Goal: Transaction & Acquisition: Purchase product/service

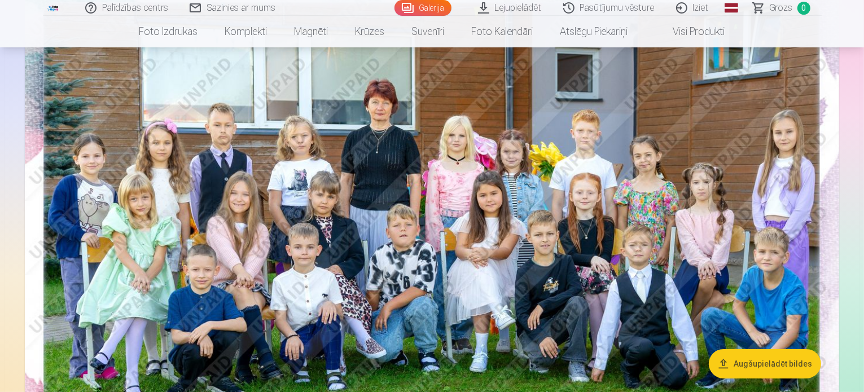
scroll to position [172, 0]
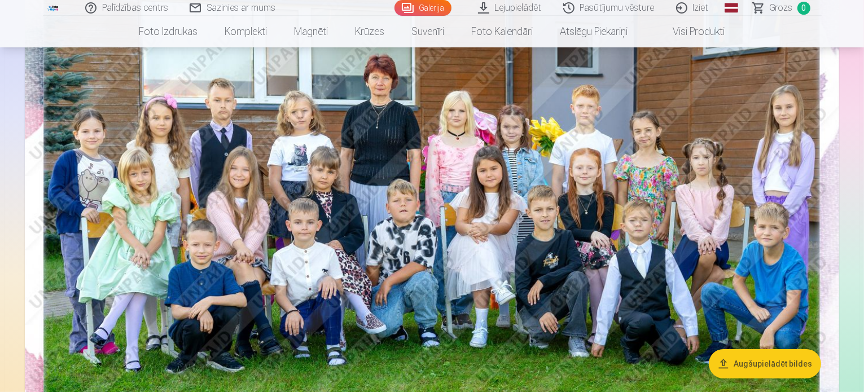
click at [738, 135] on img at bounding box center [432, 225] width 814 height 544
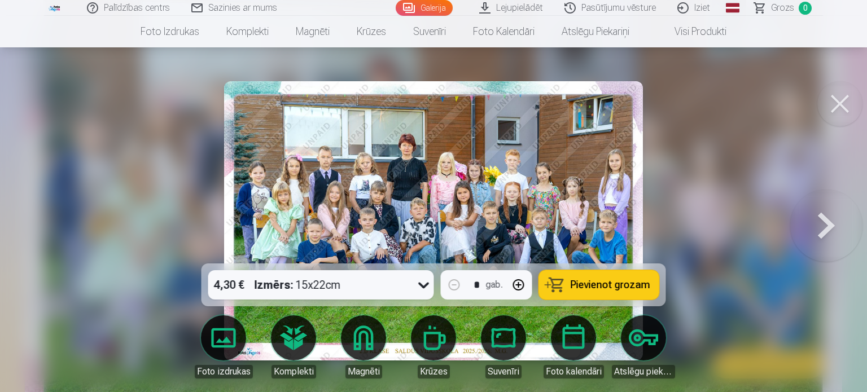
click at [743, 199] on div at bounding box center [433, 196] width 867 height 392
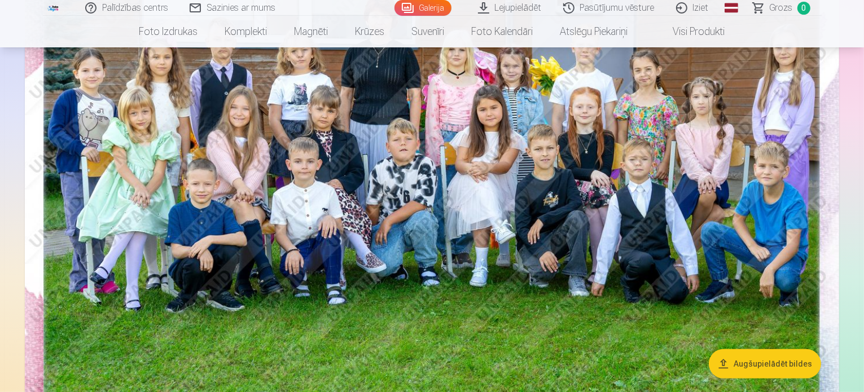
scroll to position [294, 0]
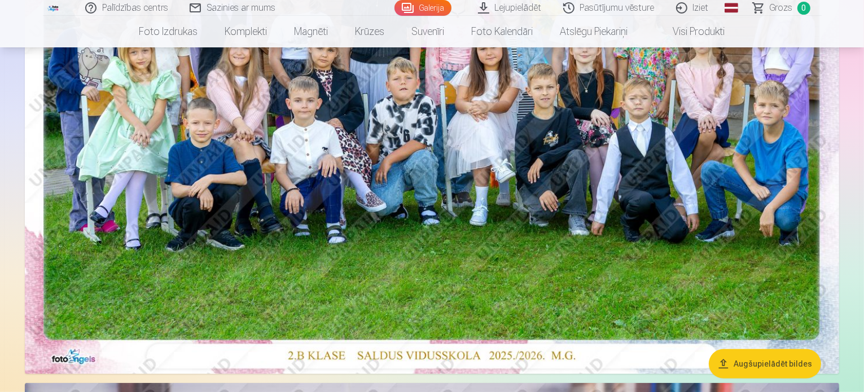
drag, startPoint x: 857, startPoint y: 18, endPoint x: 860, endPoint y: 33, distance: 15.5
click at [860, 33] on nav "Foto izdrukas Augstas kvalitātes fotoattēlu izdrukas 210 gsm papīrs, piesātināt…" at bounding box center [432, 32] width 864 height 32
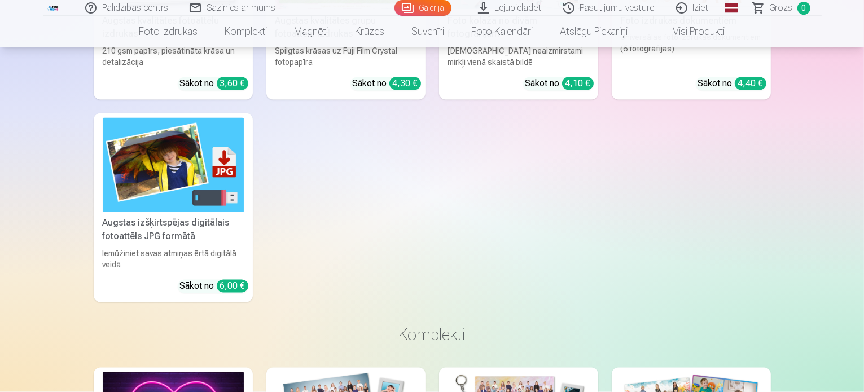
scroll to position [6483, 0]
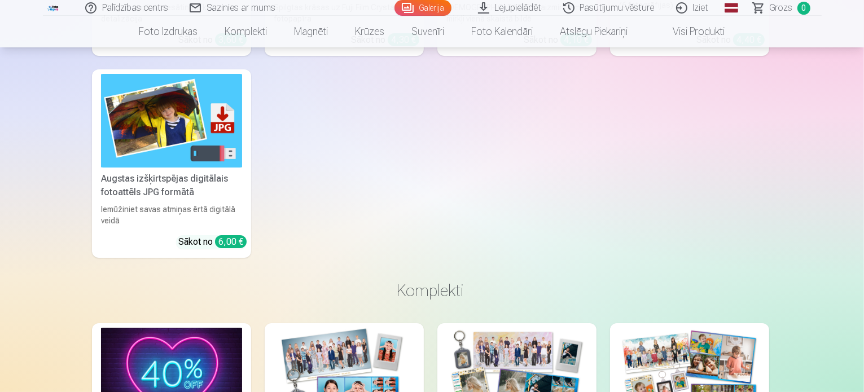
scroll to position [6502, 0]
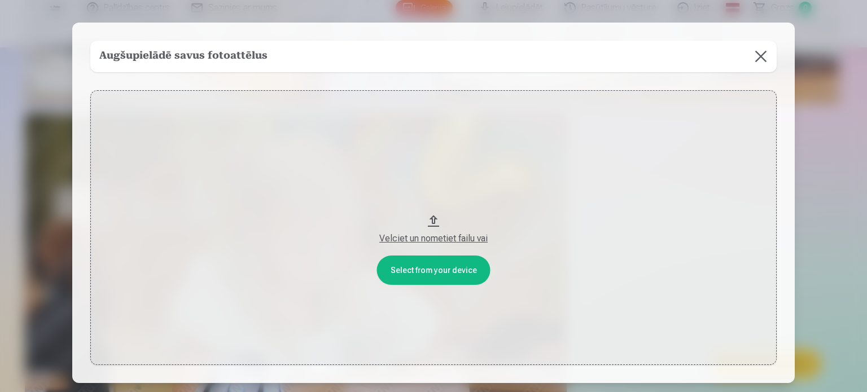
click at [765, 57] on button at bounding box center [761, 57] width 32 height 32
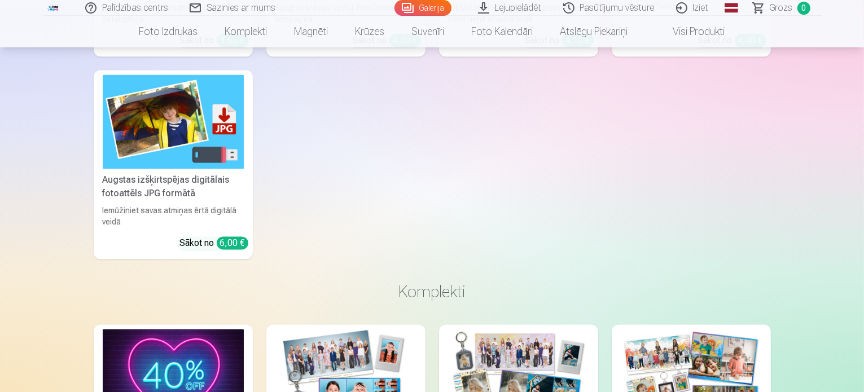
click at [496, 8] on link "Lejupielādēt" at bounding box center [510, 8] width 85 height 16
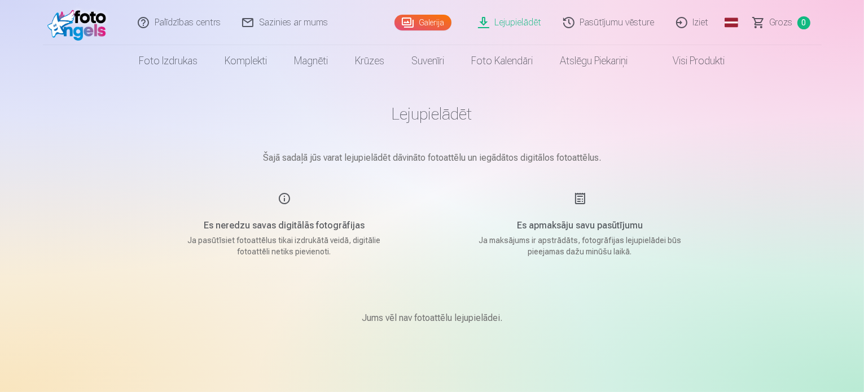
scroll to position [325, 0]
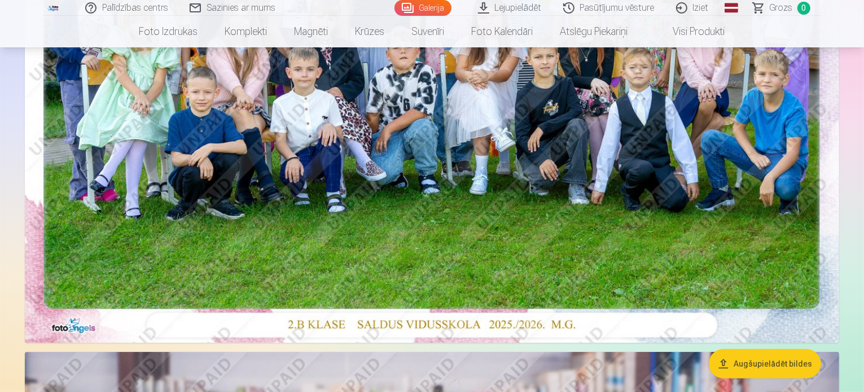
click at [638, 212] on img at bounding box center [432, 72] width 814 height 544
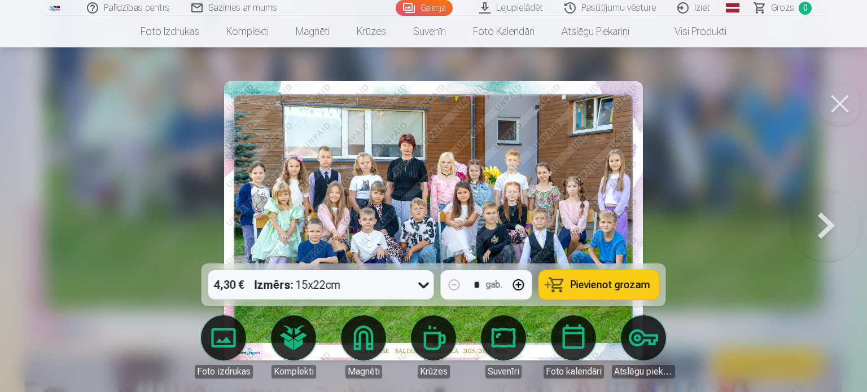
click at [842, 101] on button at bounding box center [839, 103] width 45 height 45
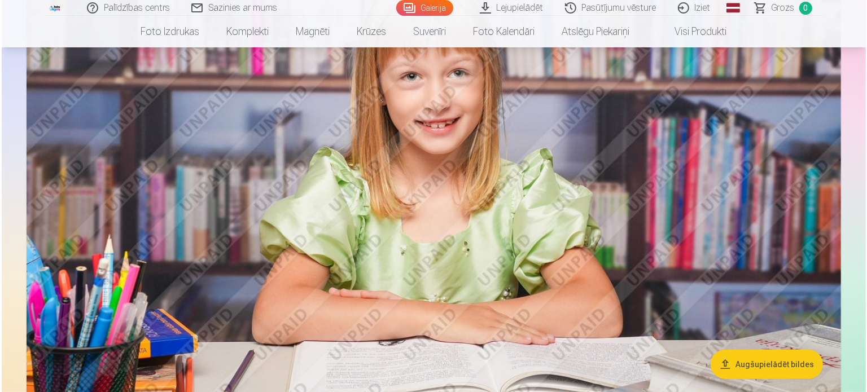
scroll to position [759, 0]
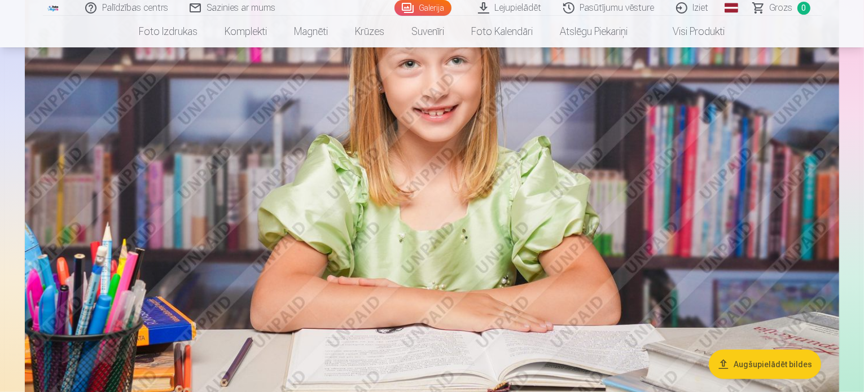
click at [458, 191] on img at bounding box center [432, 189] width 814 height 543
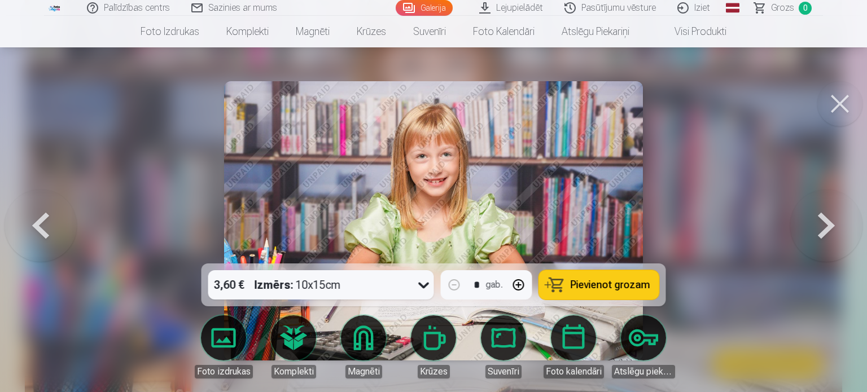
click at [840, 106] on button at bounding box center [839, 103] width 45 height 45
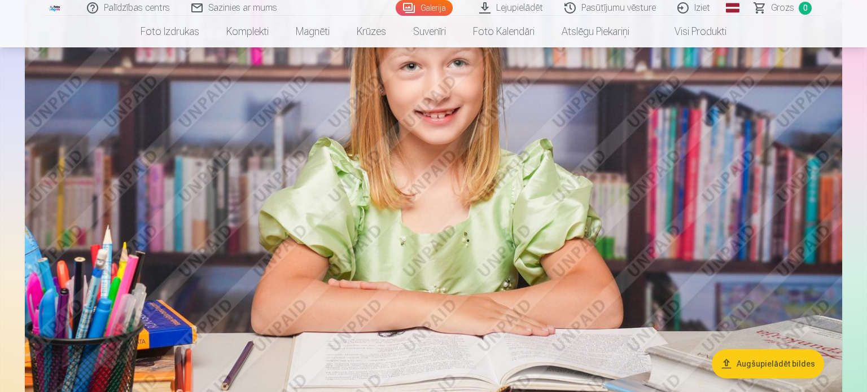
scroll to position [756, 0]
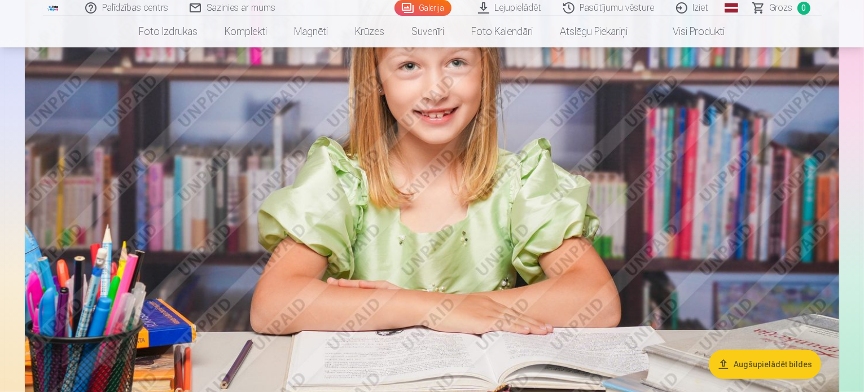
click at [469, 163] on img at bounding box center [432, 191] width 814 height 543
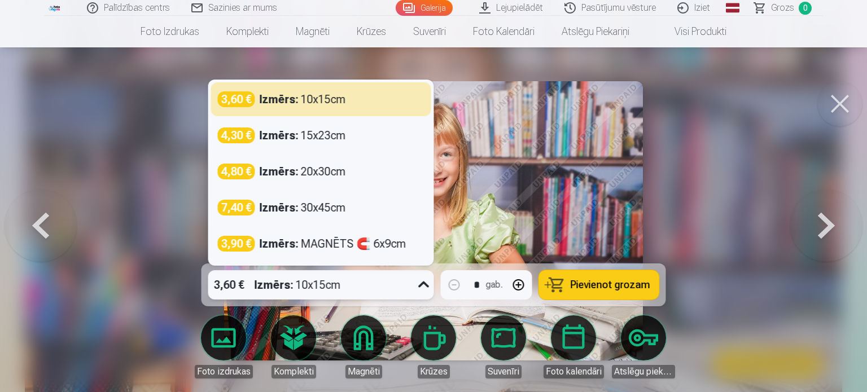
click at [422, 286] on icon at bounding box center [423, 285] width 11 height 6
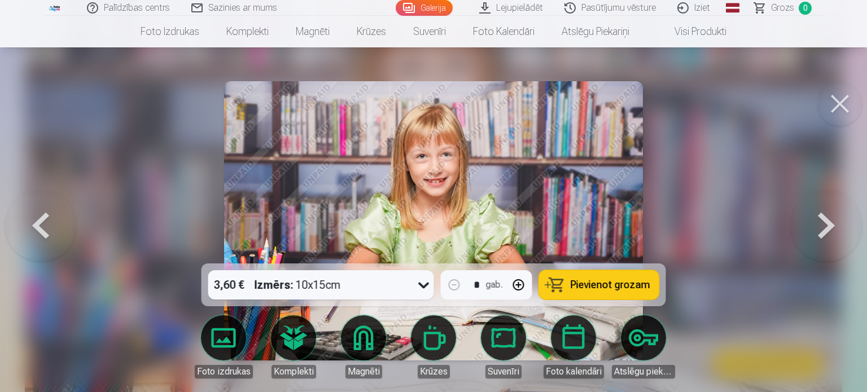
click at [736, 198] on div at bounding box center [433, 196] width 867 height 392
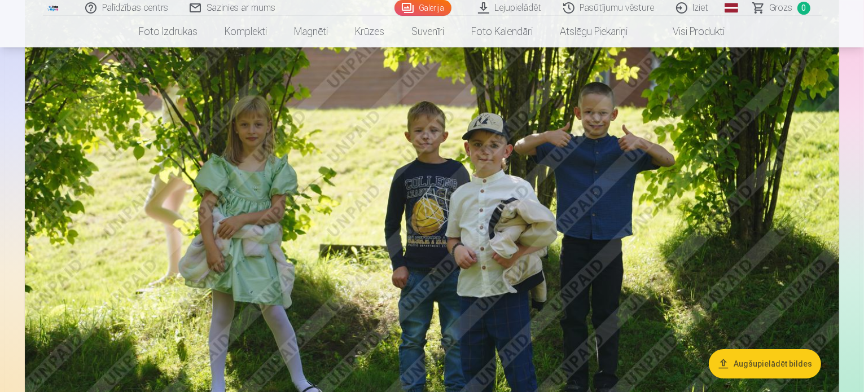
scroll to position [3743, 0]
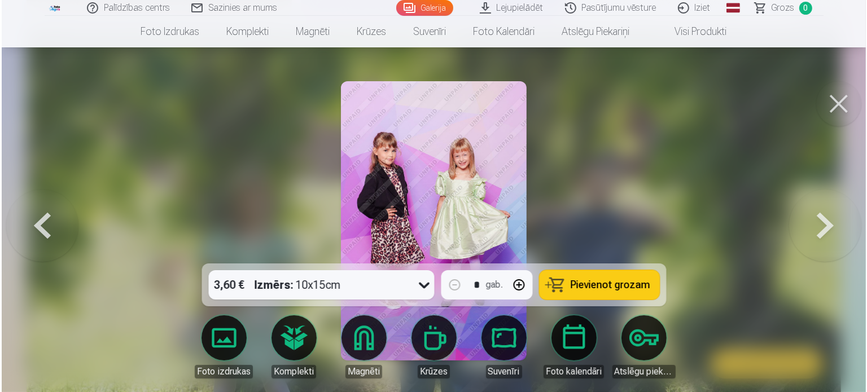
scroll to position [3754, 0]
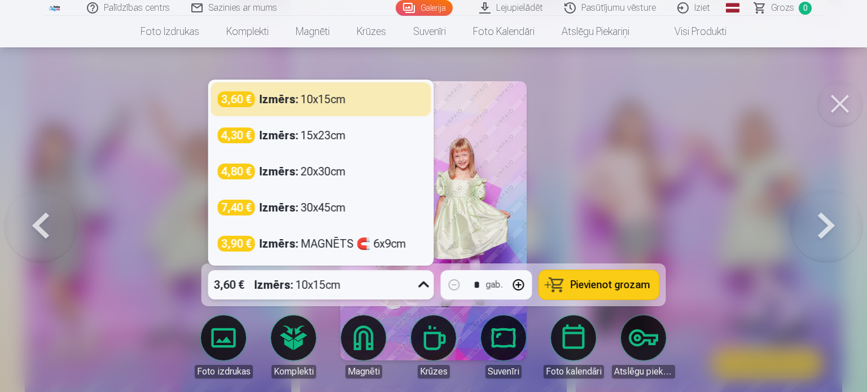
click at [425, 286] on icon at bounding box center [424, 285] width 18 height 18
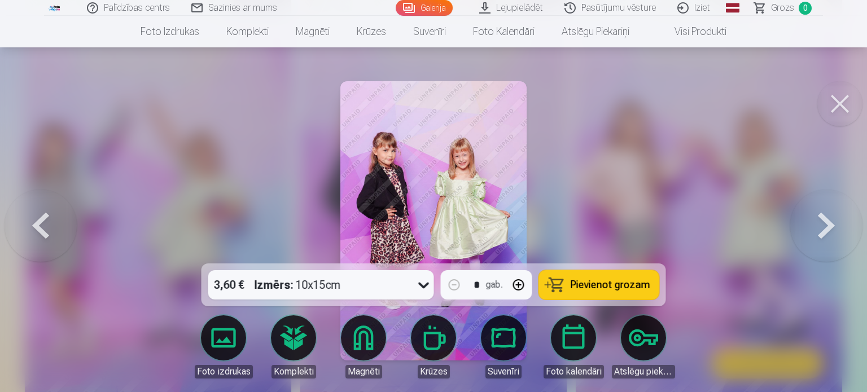
click at [639, 187] on div at bounding box center [433, 196] width 867 height 392
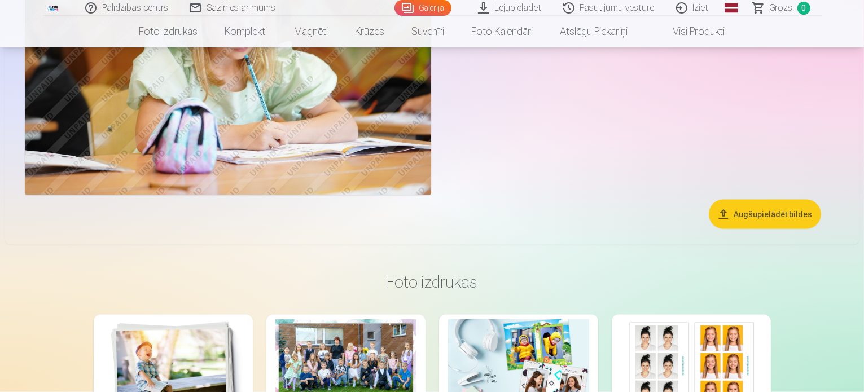
scroll to position [6019, 0]
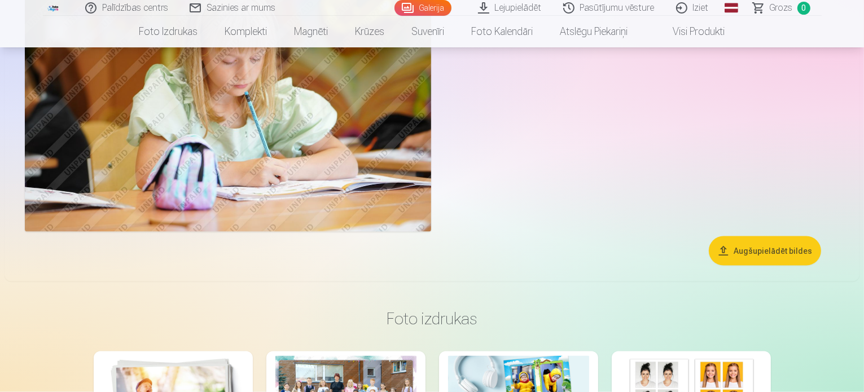
drag, startPoint x: 862, startPoint y: 234, endPoint x: 866, endPoint y: 221, distance: 13.6
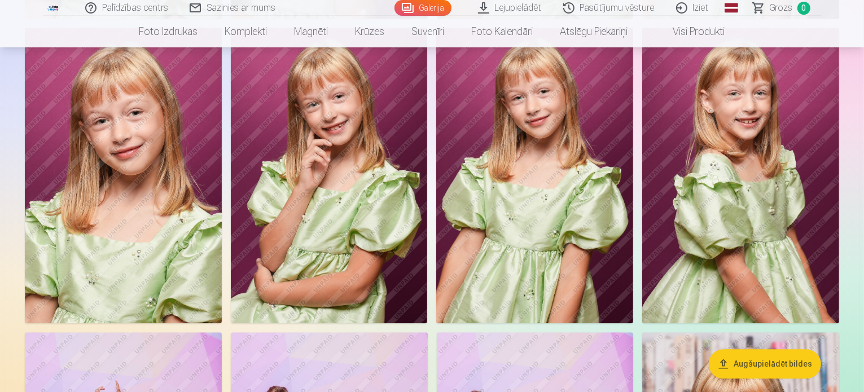
scroll to position [1150, 0]
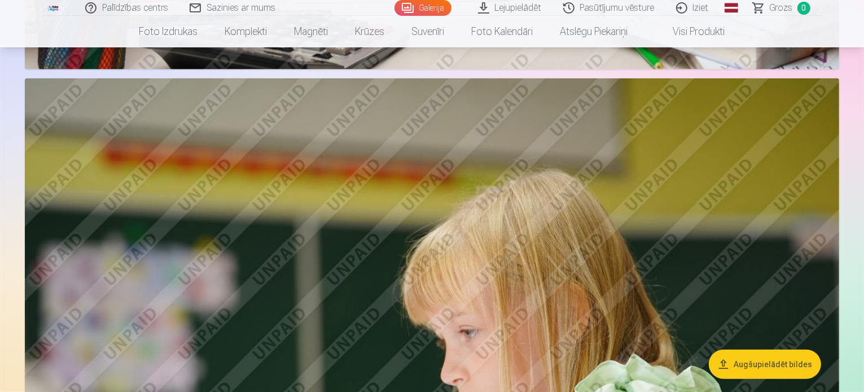
click at [505, 12] on link "Lejupielādēt" at bounding box center [510, 8] width 85 height 16
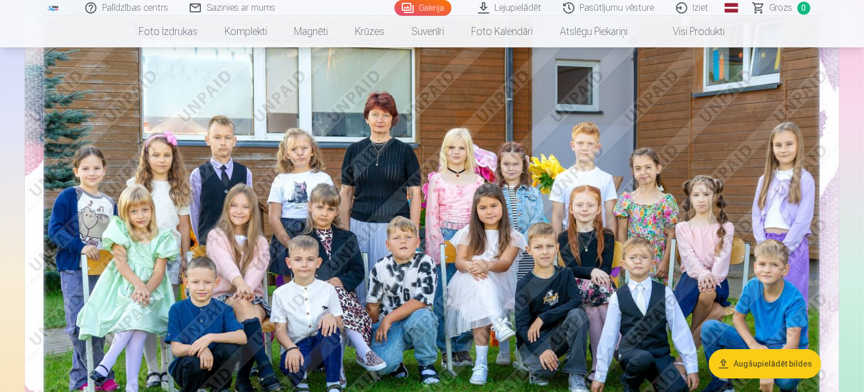
scroll to position [159, 0]
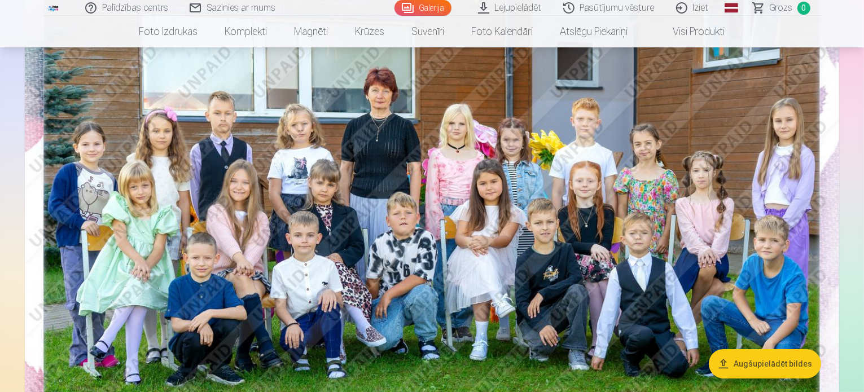
click at [628, 218] on img at bounding box center [432, 238] width 814 height 544
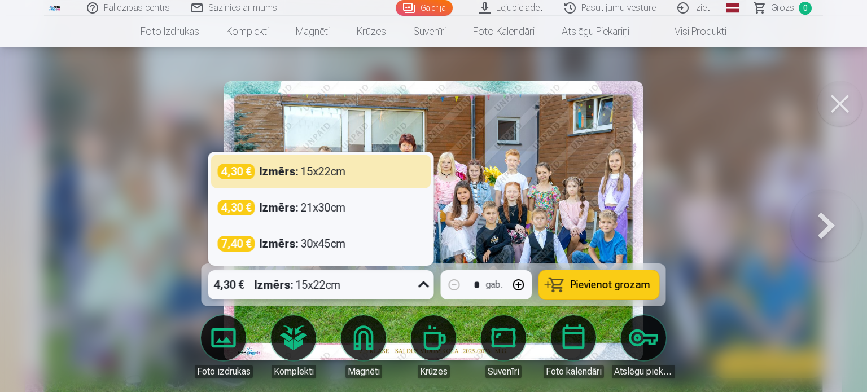
click at [423, 284] on icon at bounding box center [424, 285] width 18 height 18
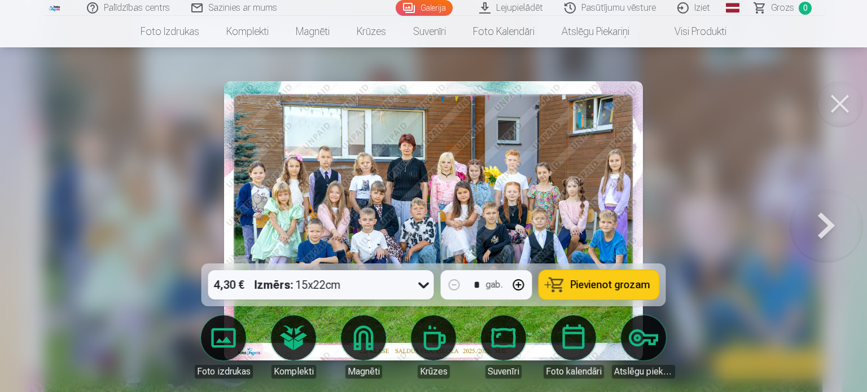
click at [698, 187] on div at bounding box center [433, 196] width 867 height 392
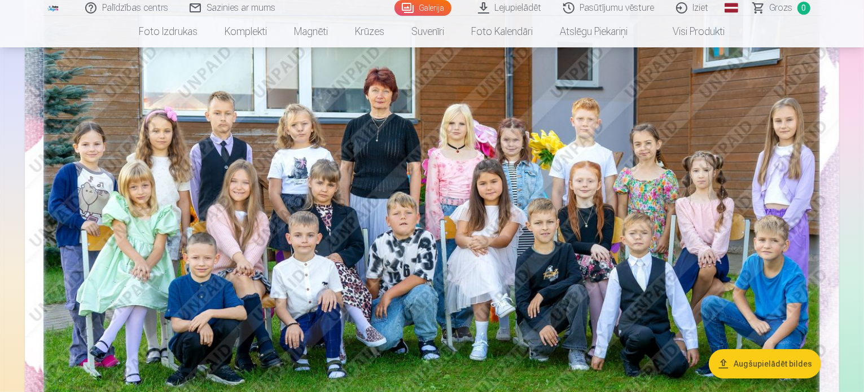
click at [466, 247] on img at bounding box center [432, 238] width 814 height 544
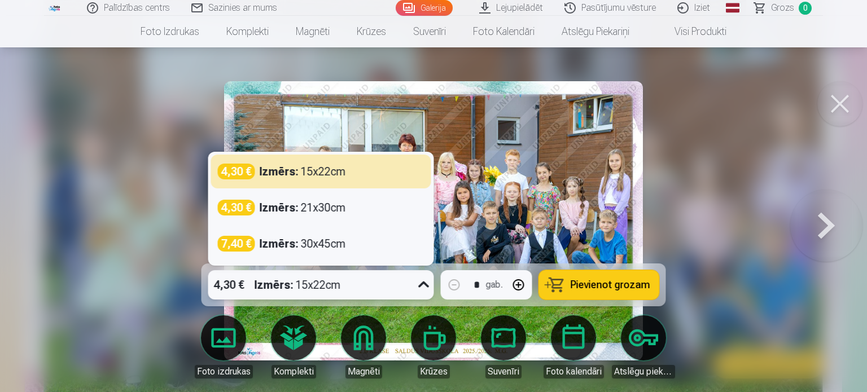
click at [424, 279] on icon at bounding box center [424, 285] width 18 height 18
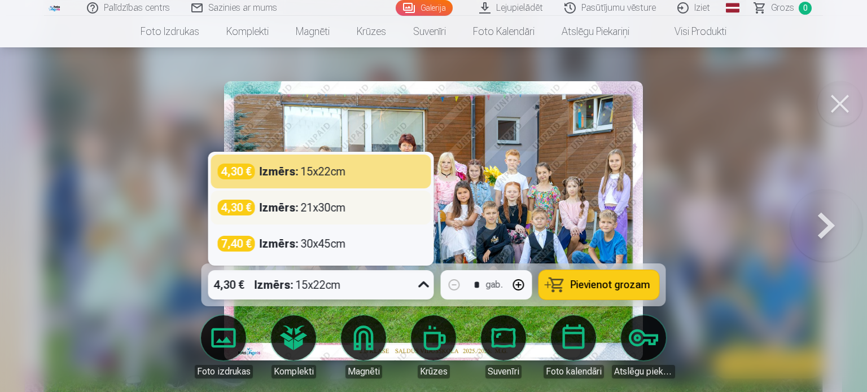
click at [358, 210] on div "4,30 € Izmērs : 21x30cm" at bounding box center [321, 208] width 207 height 16
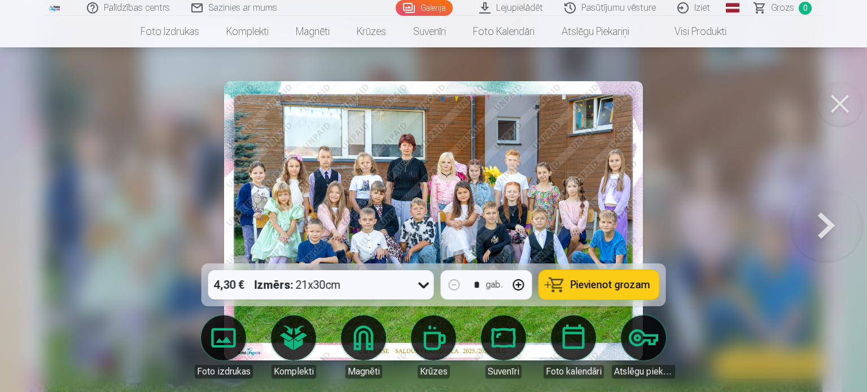
click at [625, 288] on span "Pievienot grozam" at bounding box center [611, 285] width 80 height 10
click at [834, 102] on button at bounding box center [839, 103] width 45 height 45
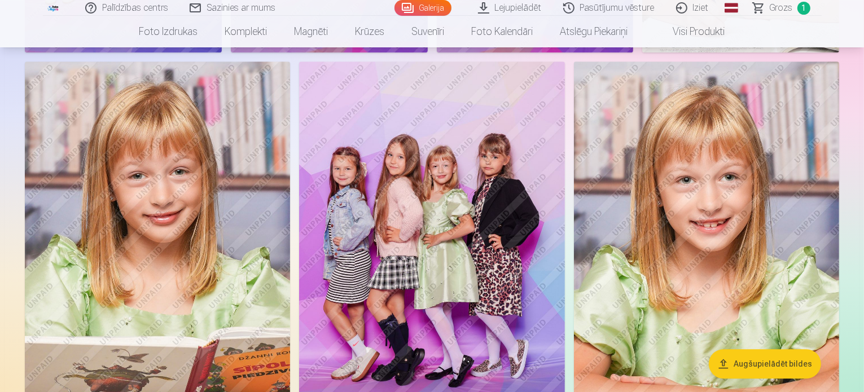
scroll to position [3352, 0]
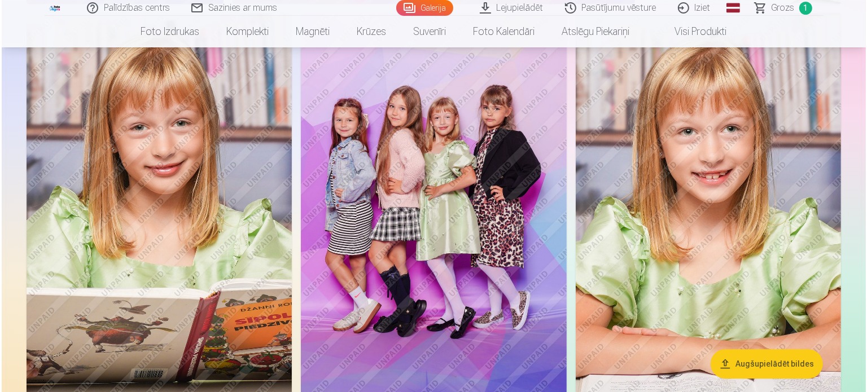
scroll to position [3362, 0]
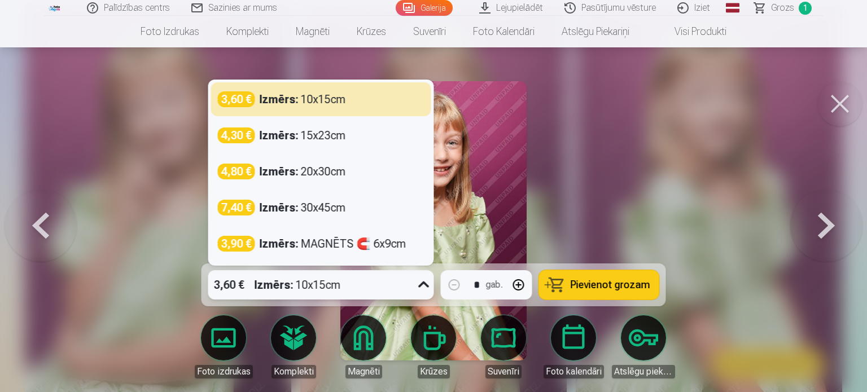
click at [415, 284] on icon at bounding box center [424, 285] width 18 height 18
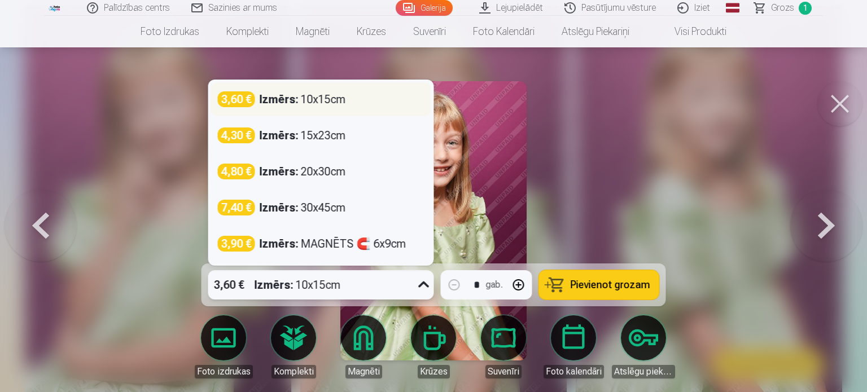
click at [355, 104] on div "3,60 € Izmērs : 10x15cm" at bounding box center [321, 99] width 207 height 16
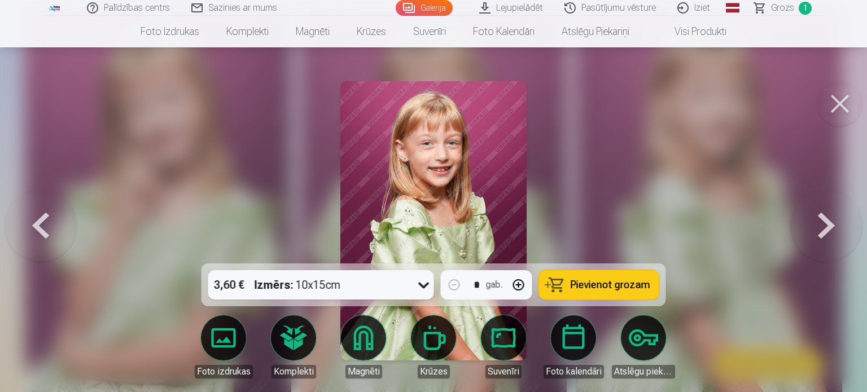
click at [630, 293] on button "Pievienot grozam" at bounding box center [599, 284] width 120 height 29
click at [841, 108] on button at bounding box center [839, 103] width 45 height 45
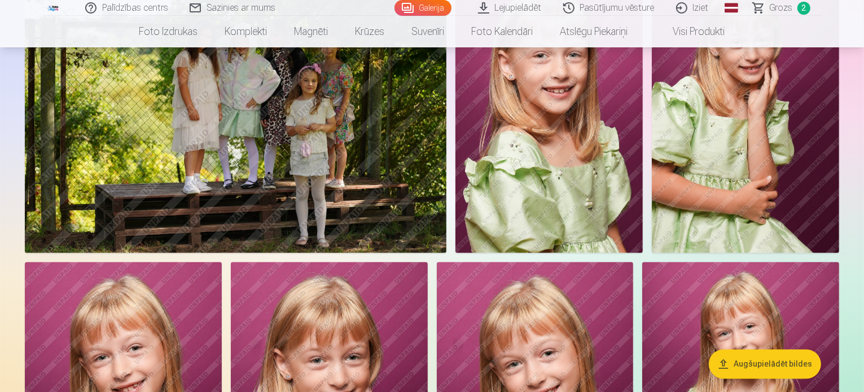
scroll to position [2214, 0]
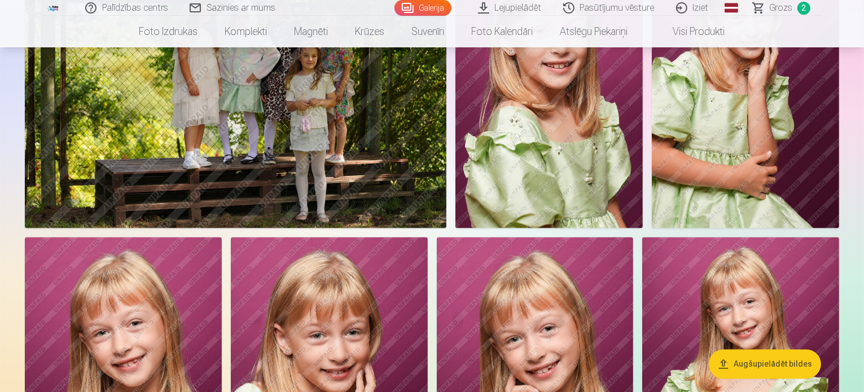
click at [643, 147] on img at bounding box center [548, 87] width 187 height 281
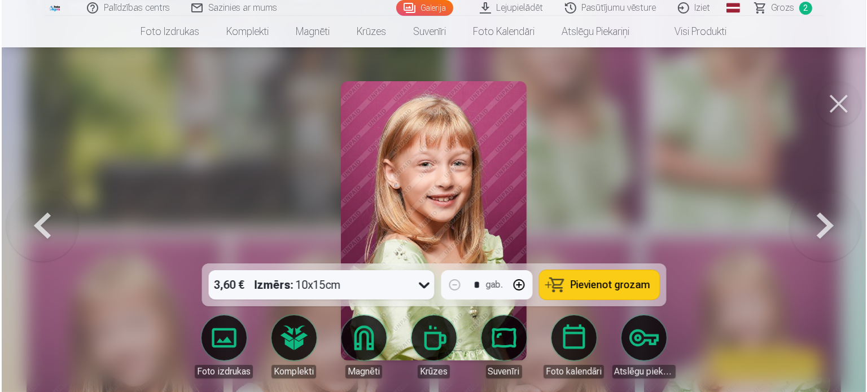
scroll to position [2220, 0]
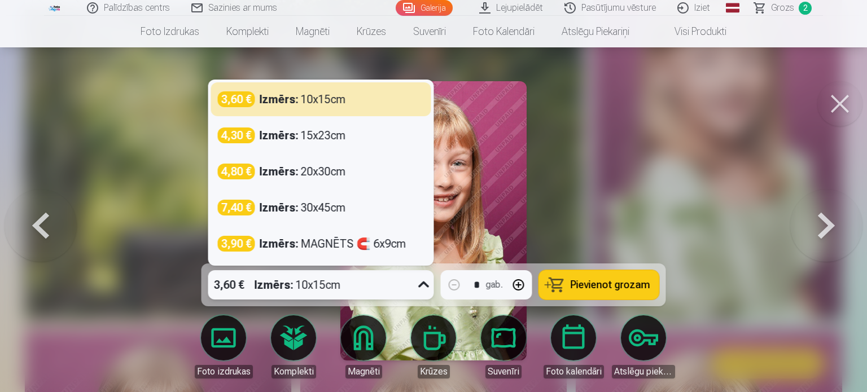
click at [424, 288] on icon at bounding box center [424, 285] width 18 height 18
click at [390, 261] on div "3,60 € Izmērs : 10x15cm 4,30 € Izmērs : 15x23cm 4,80 € Izmērs : 20x30cm 7,40 € …" at bounding box center [321, 172] width 225 height 185
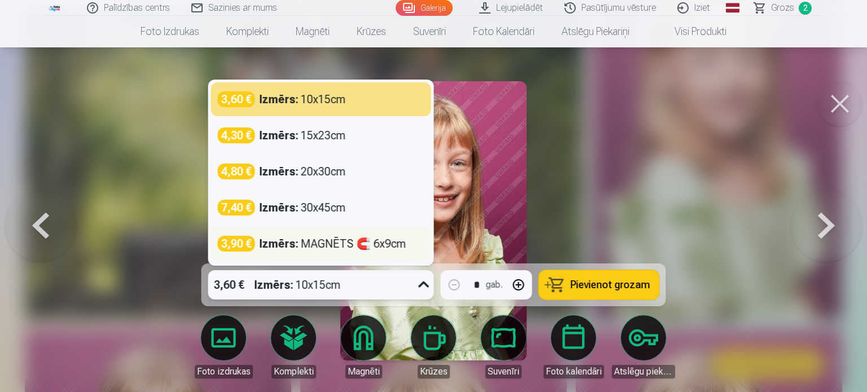
click at [370, 252] on div "Izmērs : MAGNĒTS 🧲 6x9cm" at bounding box center [333, 244] width 147 height 16
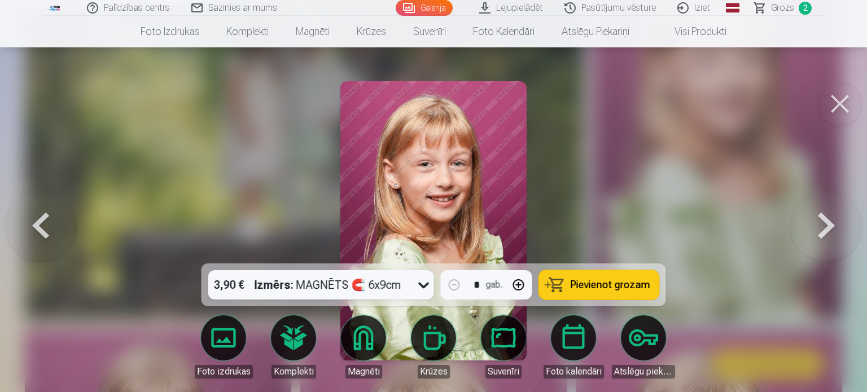
click at [609, 283] on span "Pievienot grozam" at bounding box center [611, 285] width 80 height 10
click at [840, 103] on button at bounding box center [839, 103] width 45 height 45
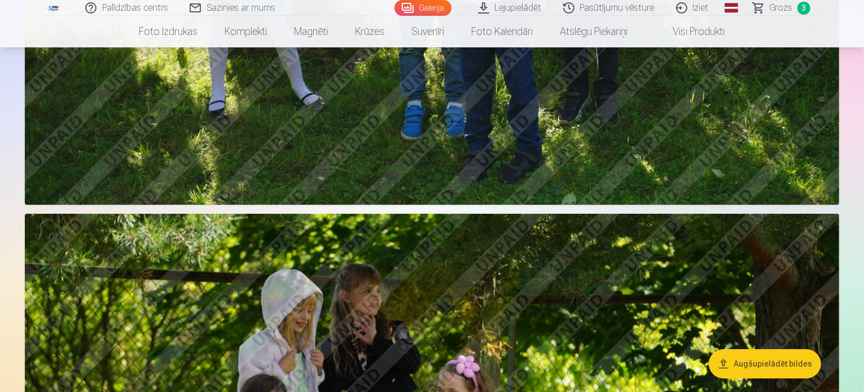
scroll to position [4134, 0]
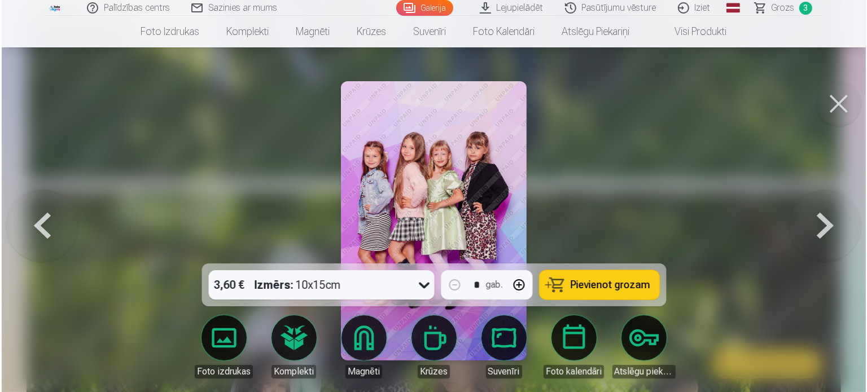
scroll to position [4146, 0]
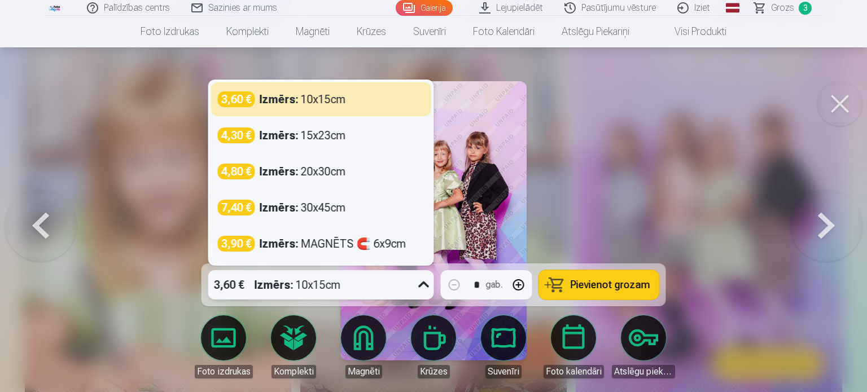
click at [426, 286] on icon at bounding box center [424, 285] width 18 height 18
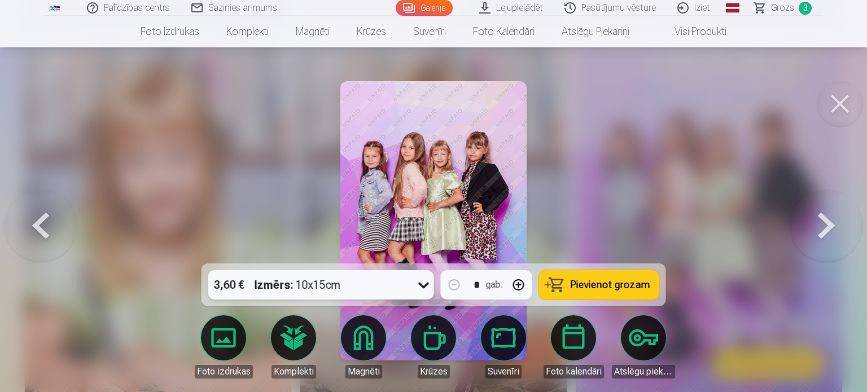
click at [426, 286] on icon at bounding box center [424, 285] width 18 height 18
click at [581, 284] on span "Pievienot grozam" at bounding box center [611, 285] width 80 height 10
click at [834, 106] on button at bounding box center [839, 103] width 45 height 45
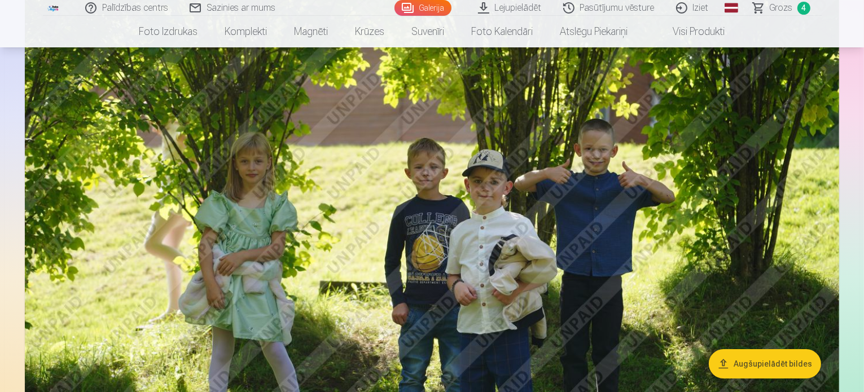
scroll to position [3768, 0]
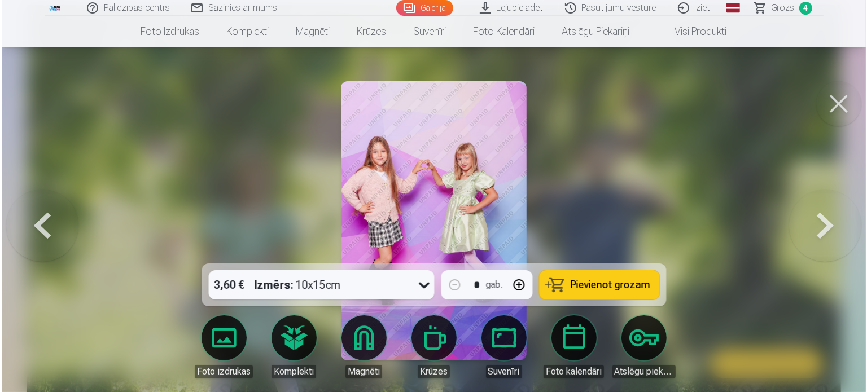
scroll to position [3779, 0]
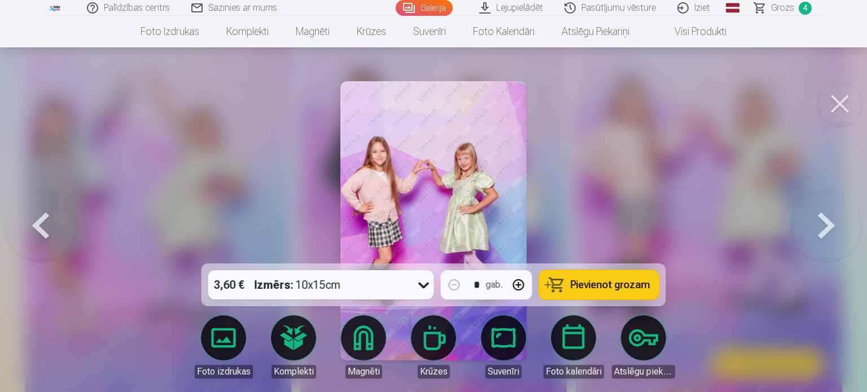
click at [603, 287] on span "Pievienot grozam" at bounding box center [611, 285] width 80 height 10
click at [839, 101] on button at bounding box center [839, 103] width 45 height 45
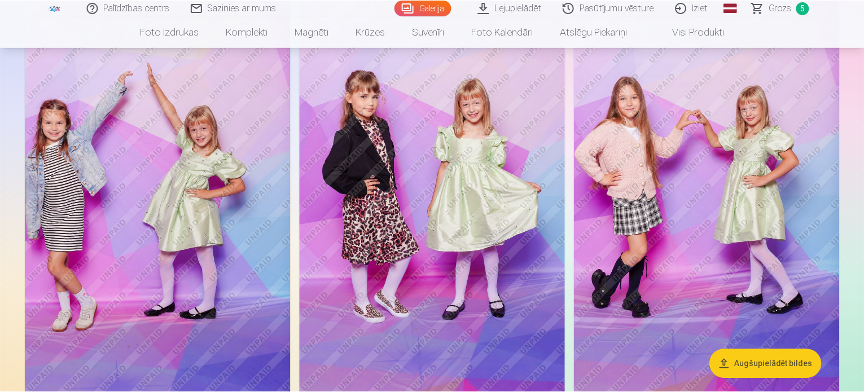
scroll to position [3768, 0]
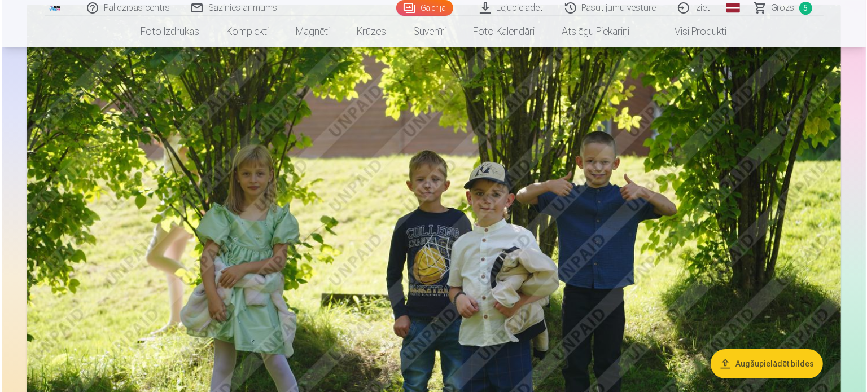
scroll to position [3779, 0]
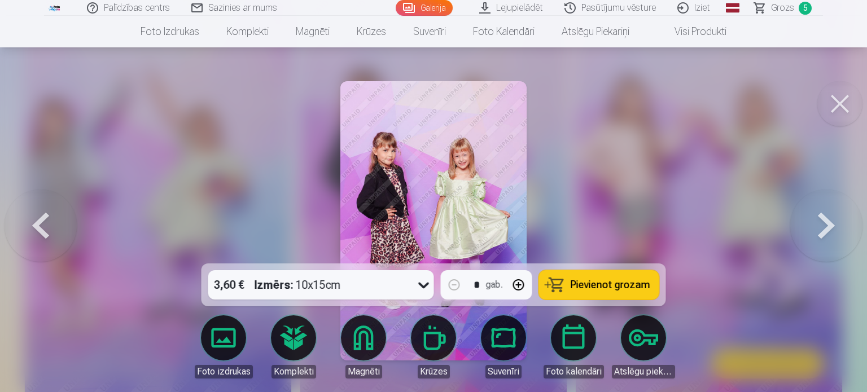
click at [620, 286] on span "Pievienot grozam" at bounding box center [611, 285] width 80 height 10
click at [839, 108] on button at bounding box center [839, 103] width 45 height 45
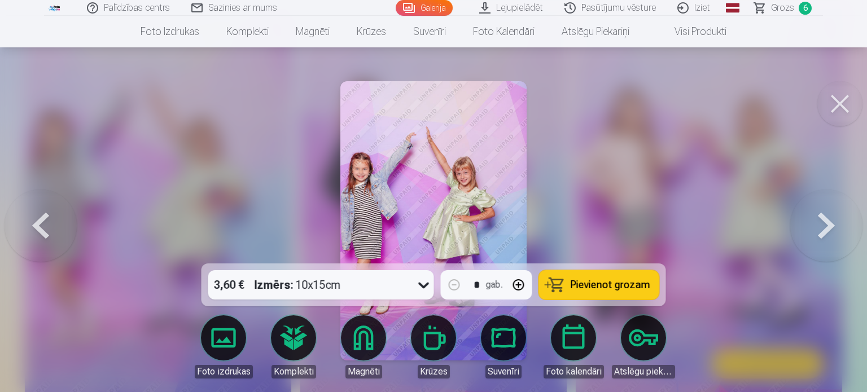
click at [606, 282] on span "Pievienot grozam" at bounding box center [611, 285] width 80 height 10
click at [839, 112] on button at bounding box center [839, 103] width 45 height 45
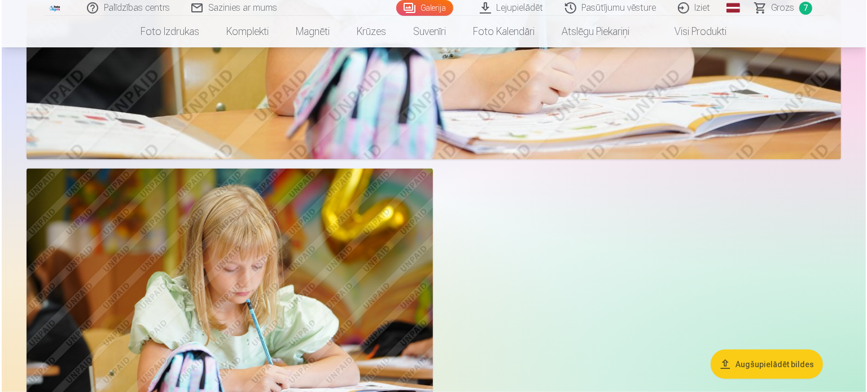
scroll to position [5603, 0]
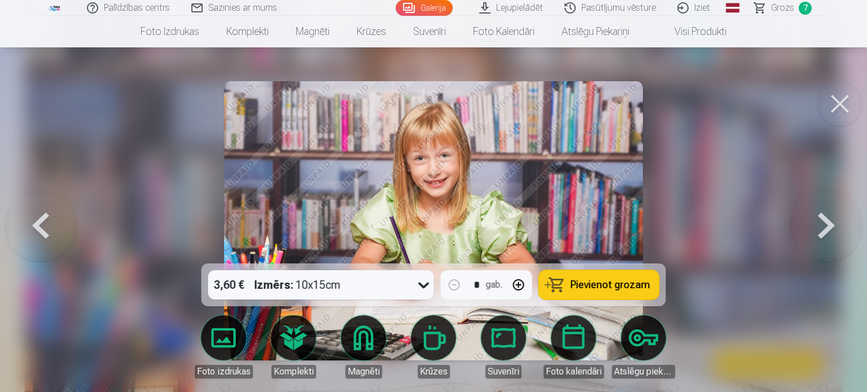
click at [611, 285] on span "Pievienot grozam" at bounding box center [611, 285] width 80 height 10
click at [841, 96] on button at bounding box center [839, 103] width 45 height 45
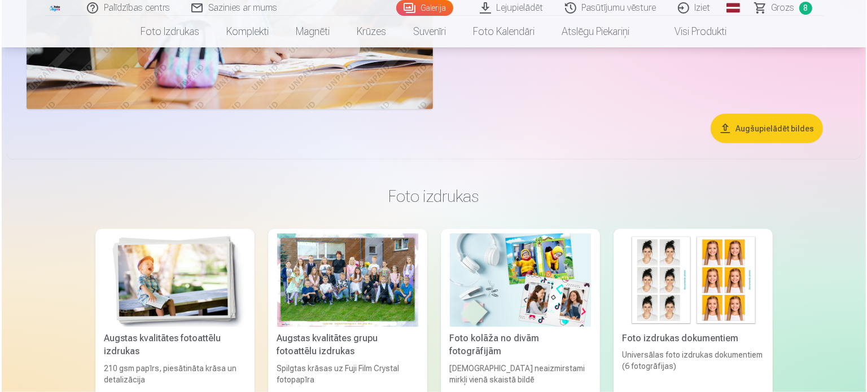
scroll to position [6165, 0]
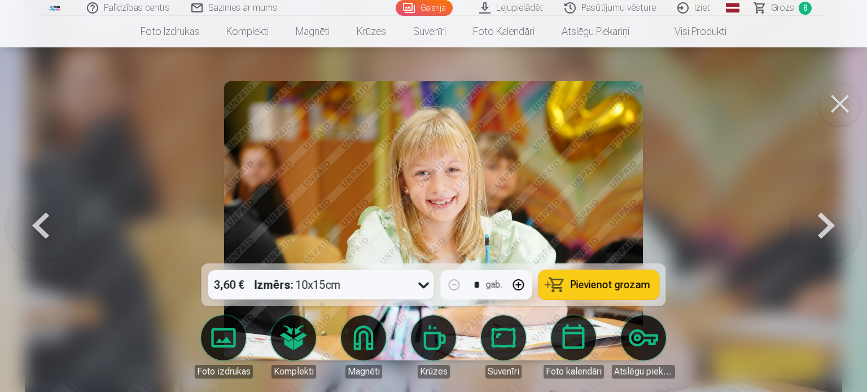
click at [593, 290] on span "Pievienot grozam" at bounding box center [611, 285] width 80 height 10
click at [846, 107] on button at bounding box center [839, 103] width 45 height 45
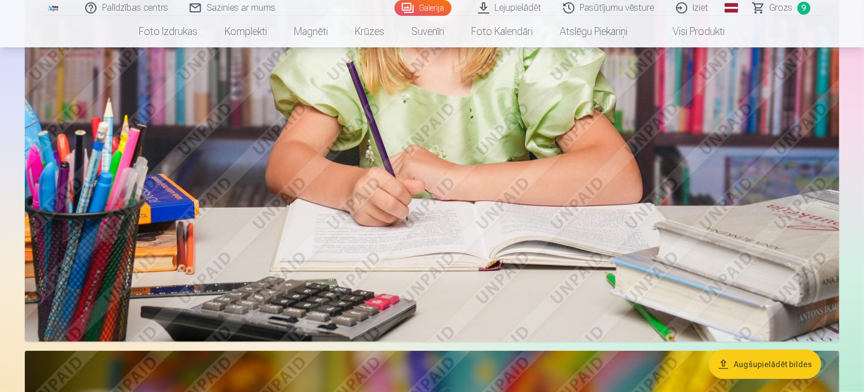
scroll to position [5052, 0]
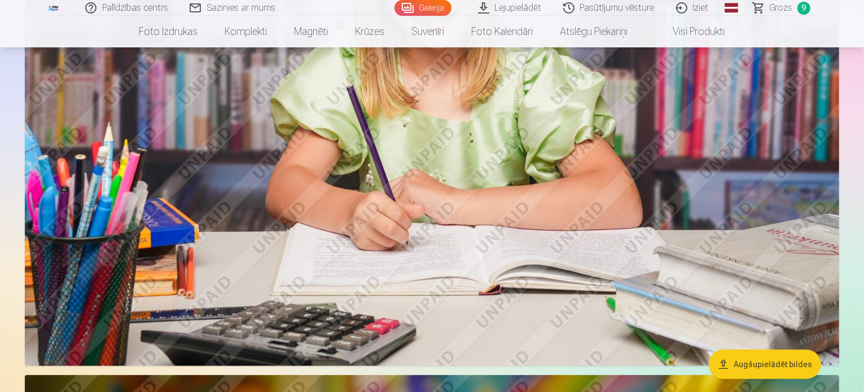
click at [779, 7] on span "Grozs" at bounding box center [781, 8] width 23 height 14
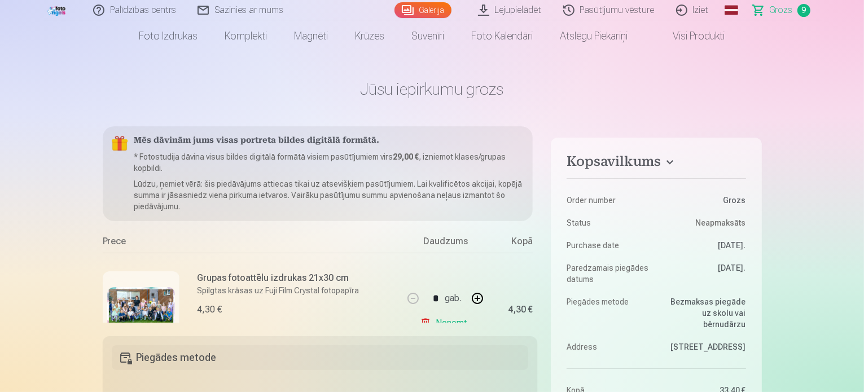
scroll to position [15, 0]
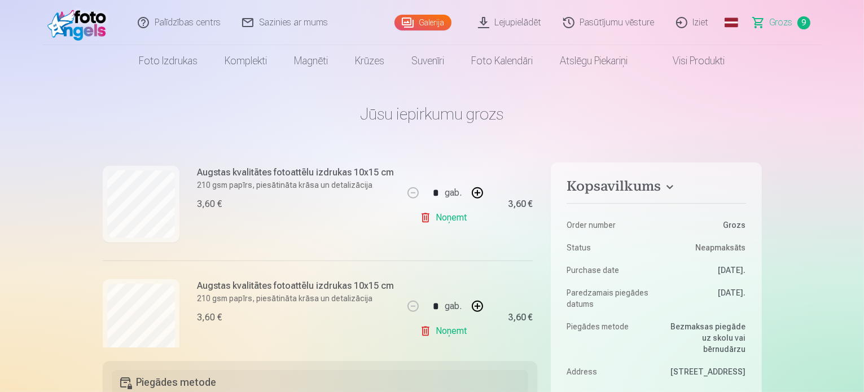
scroll to position [709, 0]
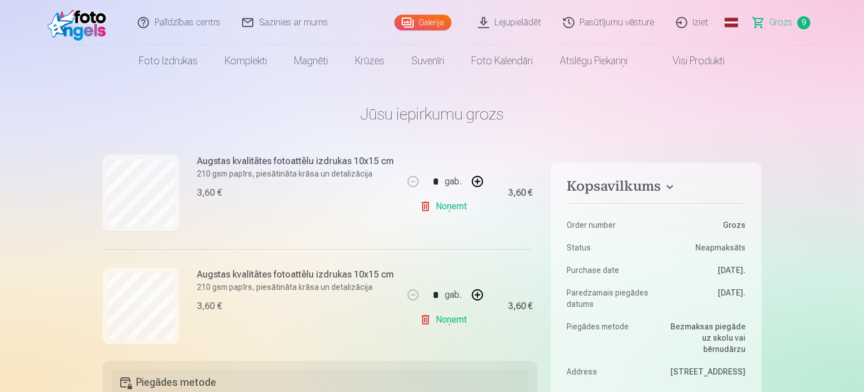
click at [452, 318] on link "Noņemt" at bounding box center [445, 320] width 51 height 23
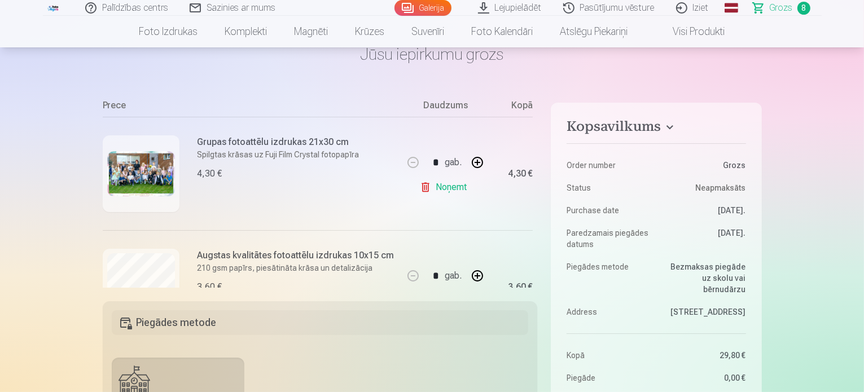
scroll to position [88, 0]
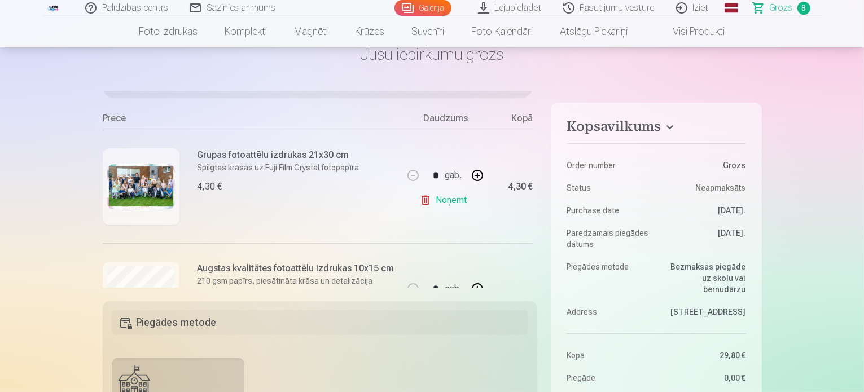
drag, startPoint x: 537, startPoint y: 136, endPoint x: 537, endPoint y: 155, distance: 18.6
click at [537, 155] on div "Mēs dāvinām jums visas portreta bildes digitālā formātā. * Fotostudija dāvina v…" at bounding box center [320, 189] width 435 height 196
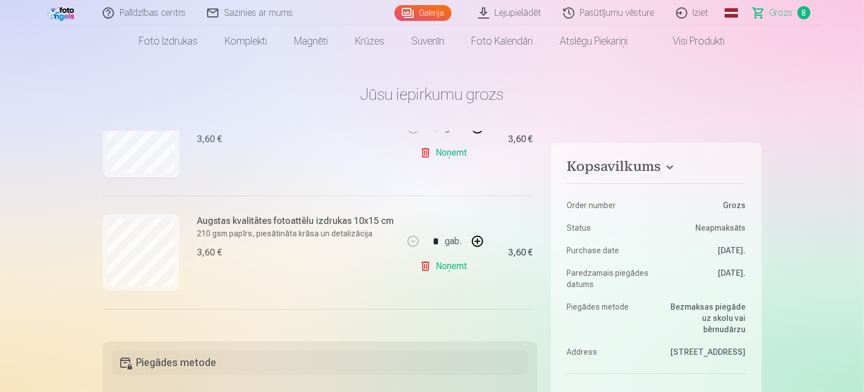
scroll to position [713, 0]
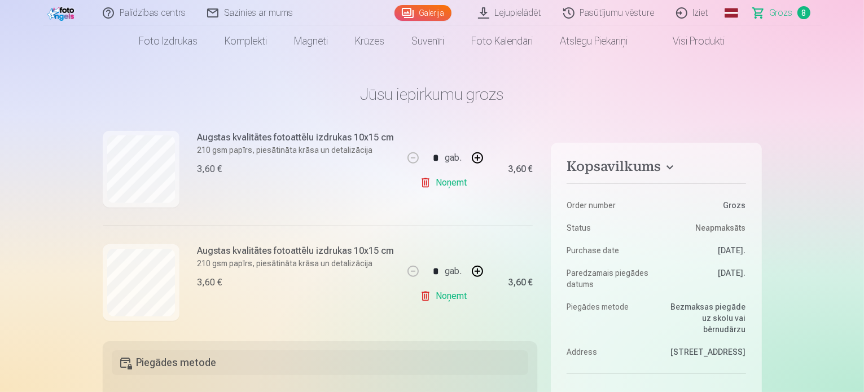
type input "*"
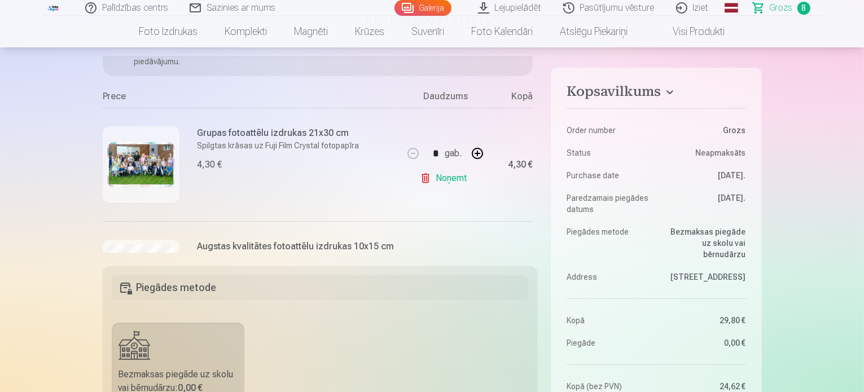
scroll to position [781, 0]
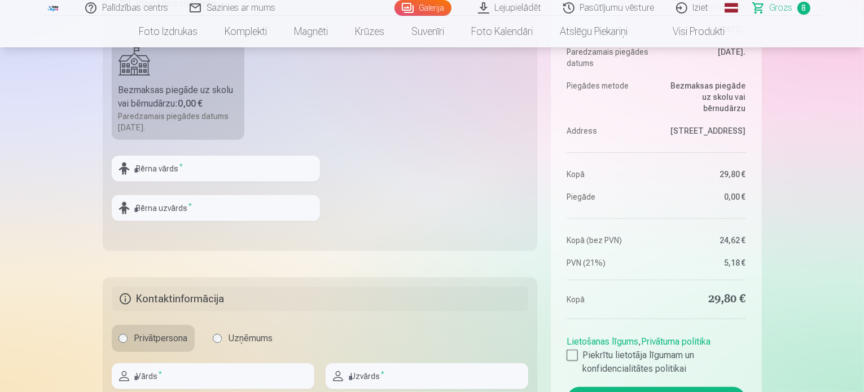
scroll to position [370, 0]
